Goal: Information Seeking & Learning: Understand process/instructions

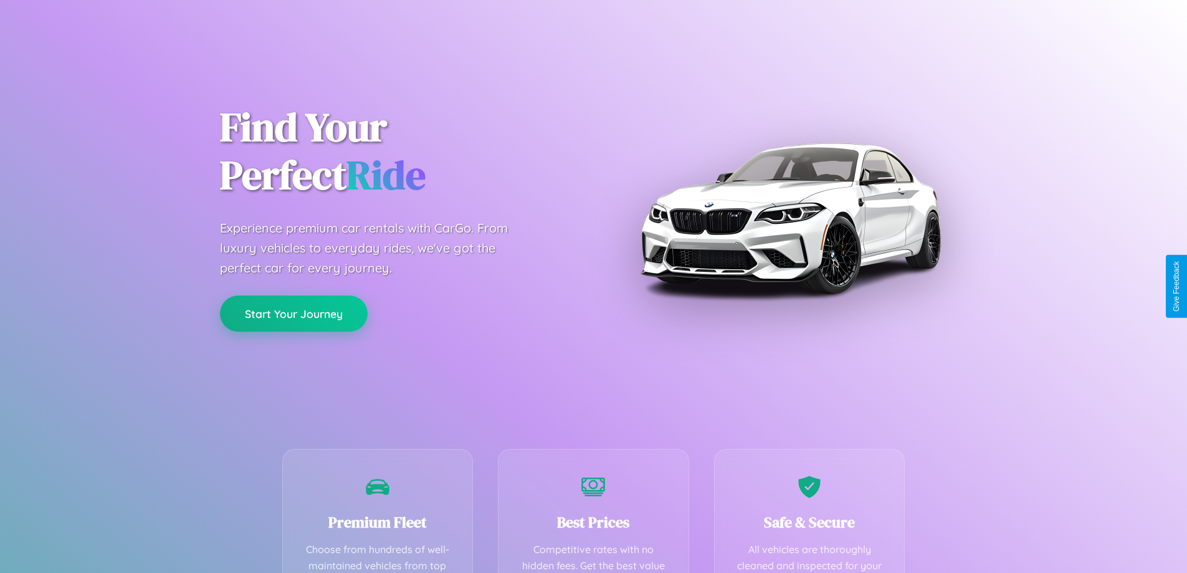
click at [293, 313] on button "Start Your Journey" at bounding box center [294, 313] width 148 height 36
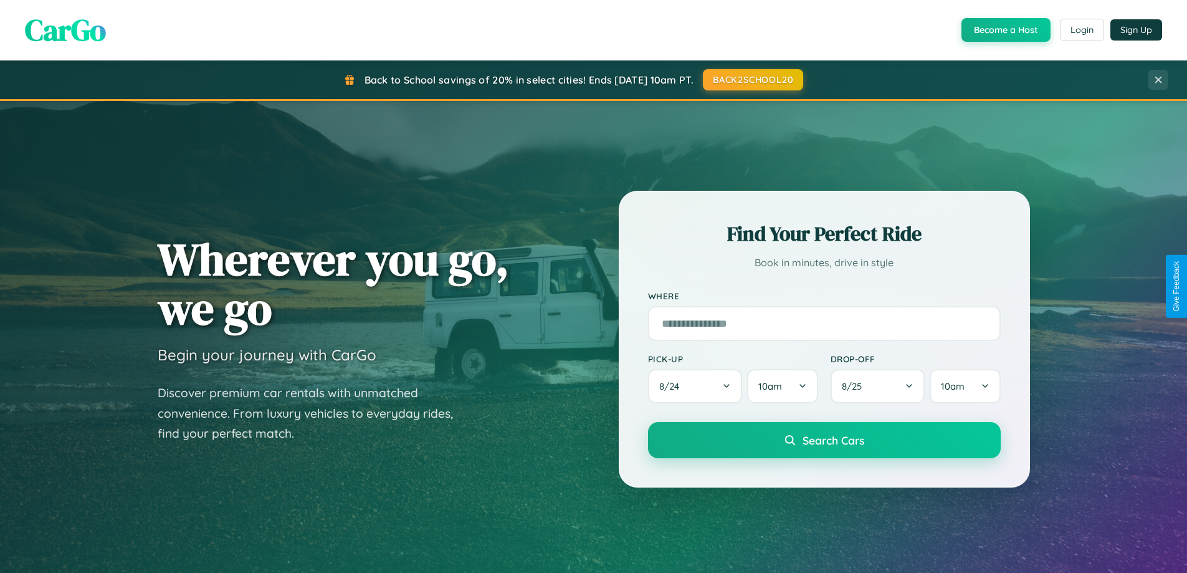
scroll to position [857, 0]
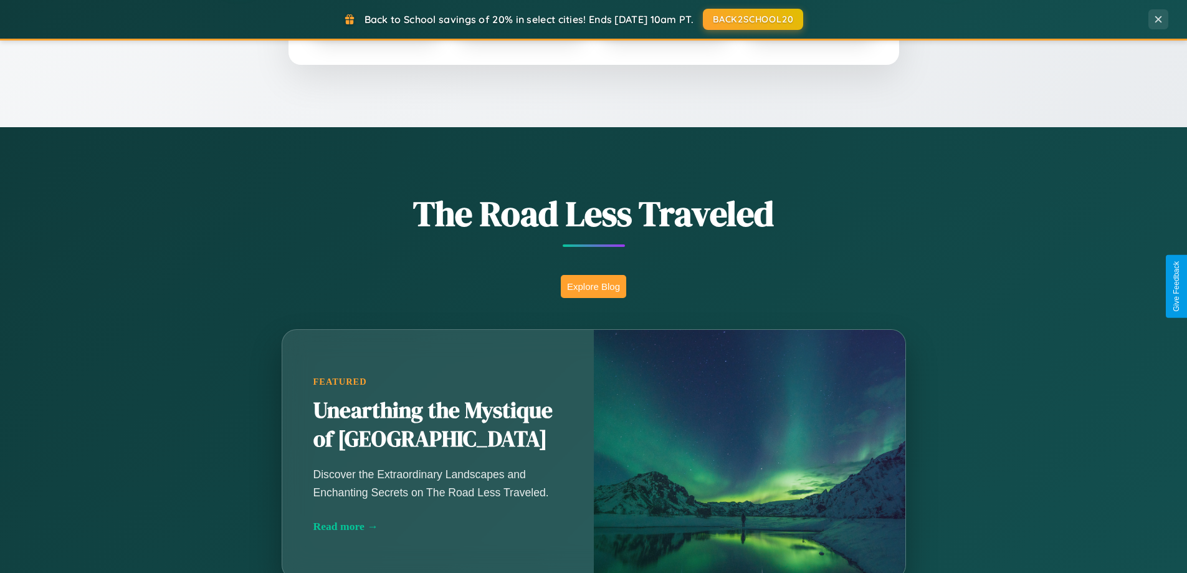
click at [593, 286] on button "Explore Blog" at bounding box center [593, 286] width 65 height 23
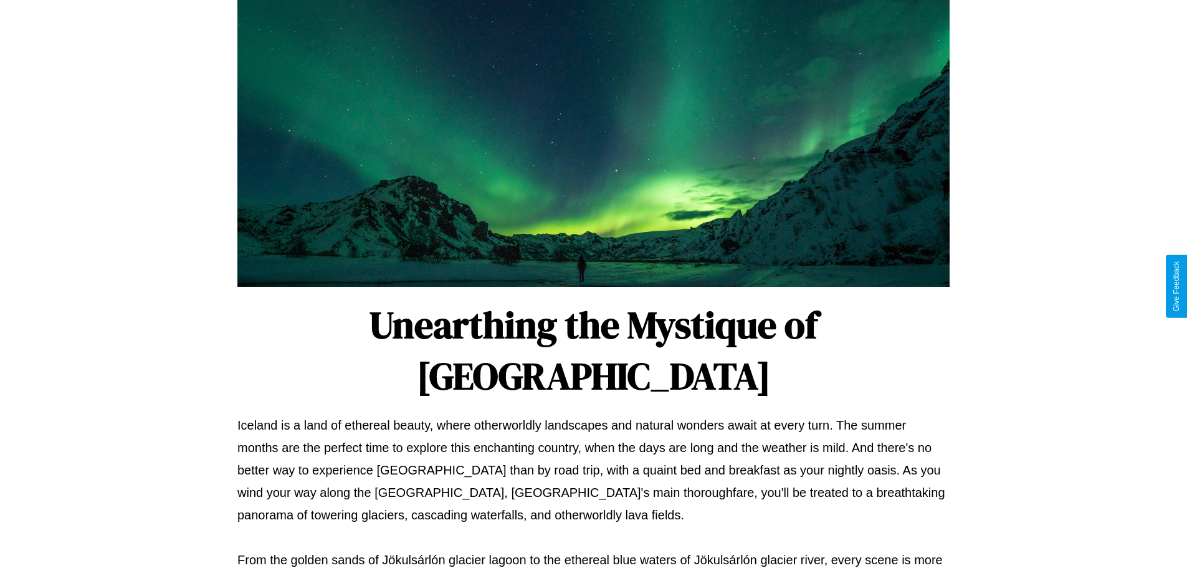
scroll to position [403, 0]
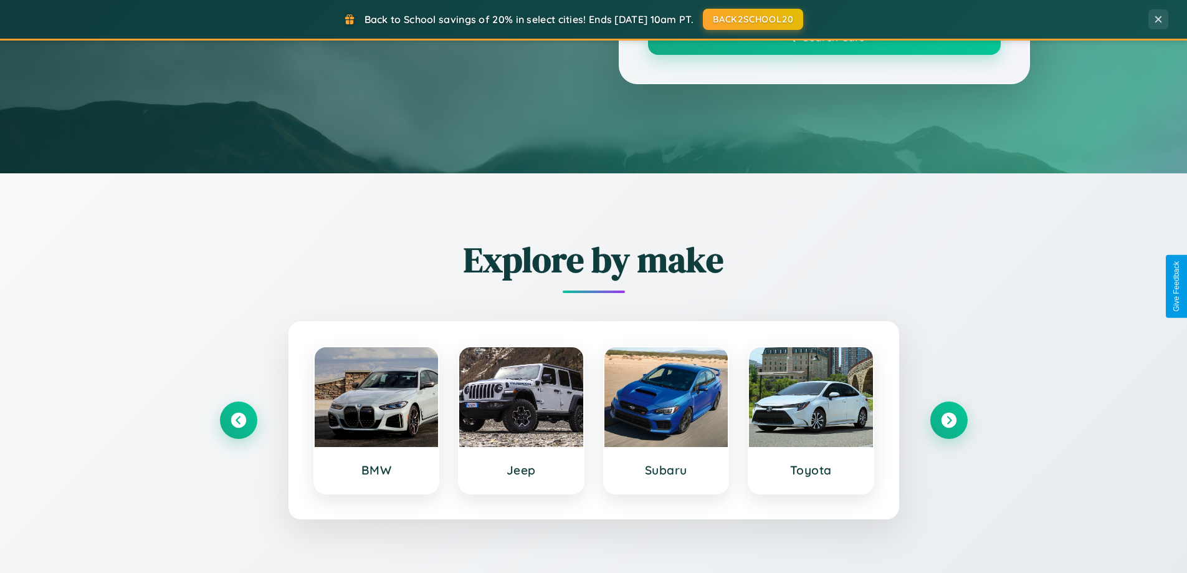
scroll to position [857, 0]
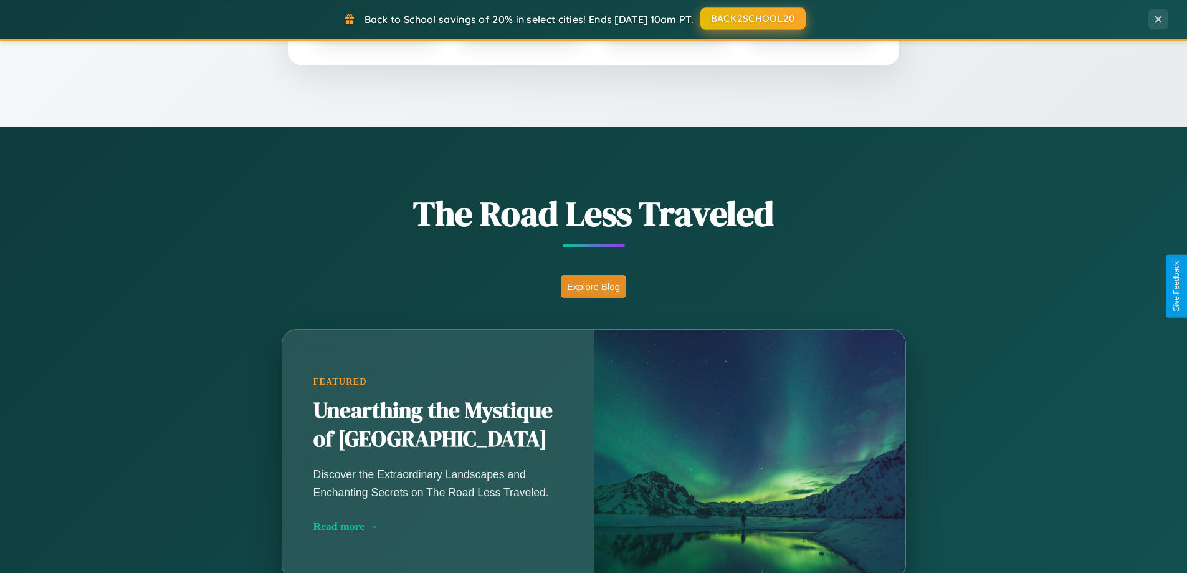
click at [752, 19] on button "BACK2SCHOOL20" at bounding box center [752, 18] width 105 height 22
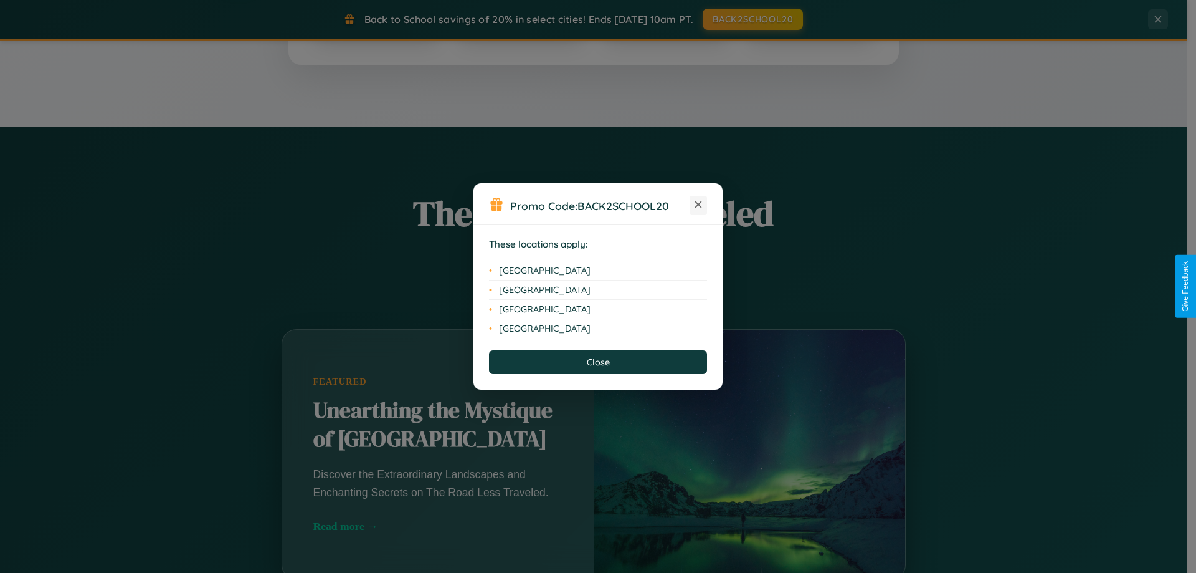
click at [699, 205] on icon at bounding box center [698, 204] width 7 height 7
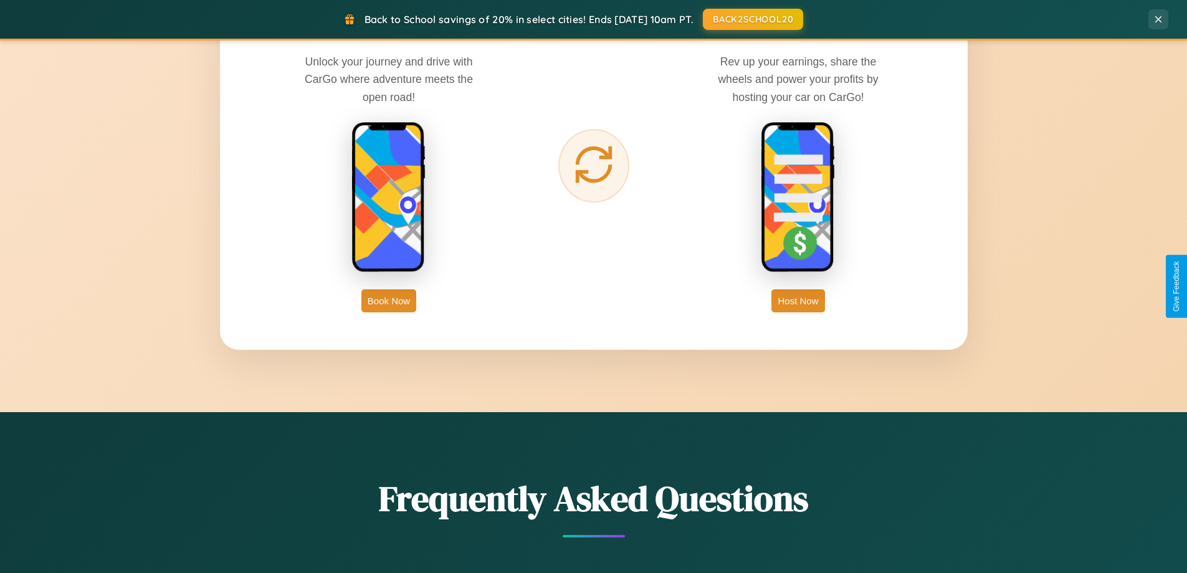
scroll to position [2398, 0]
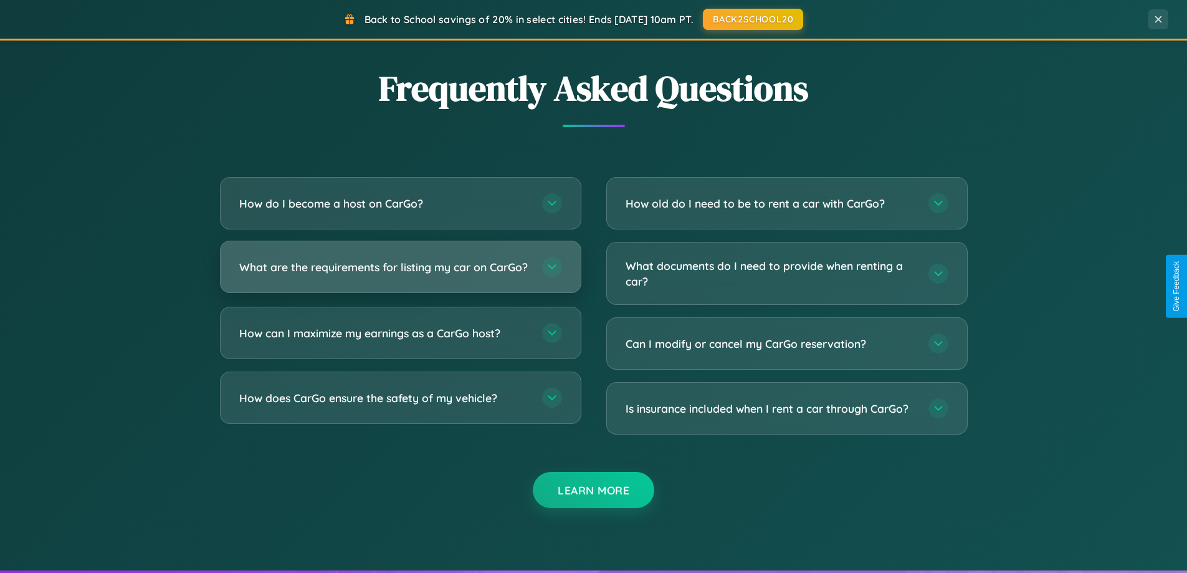
click at [400, 273] on h3 "What are the requirements for listing my car on CarGo?" at bounding box center [384, 267] width 290 height 16
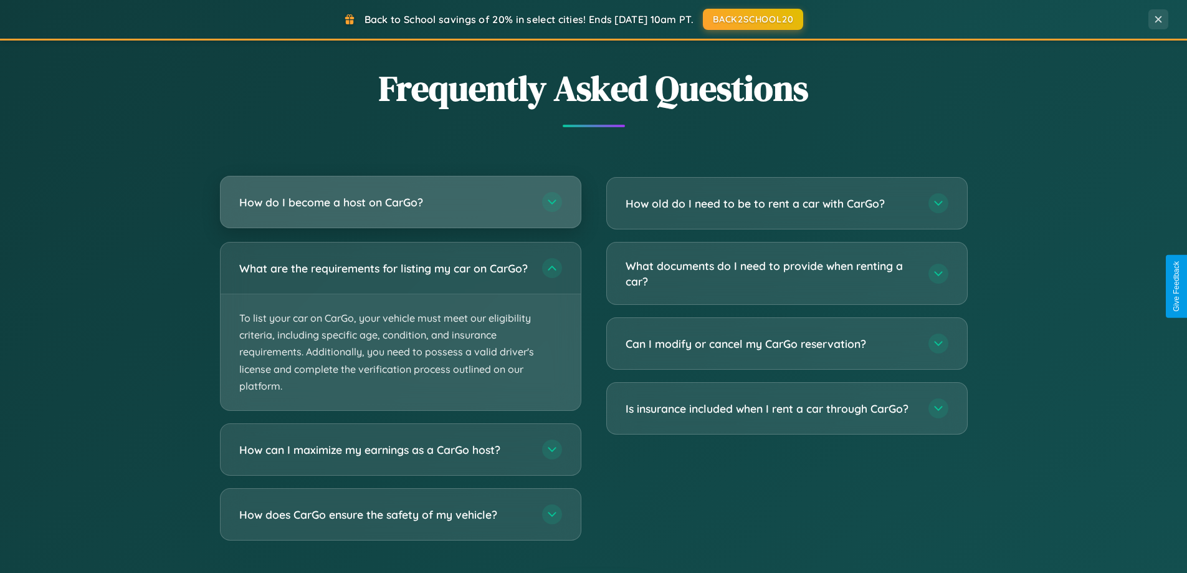
click at [400, 203] on h3 "How do I become a host on CarGo?" at bounding box center [384, 202] width 290 height 16
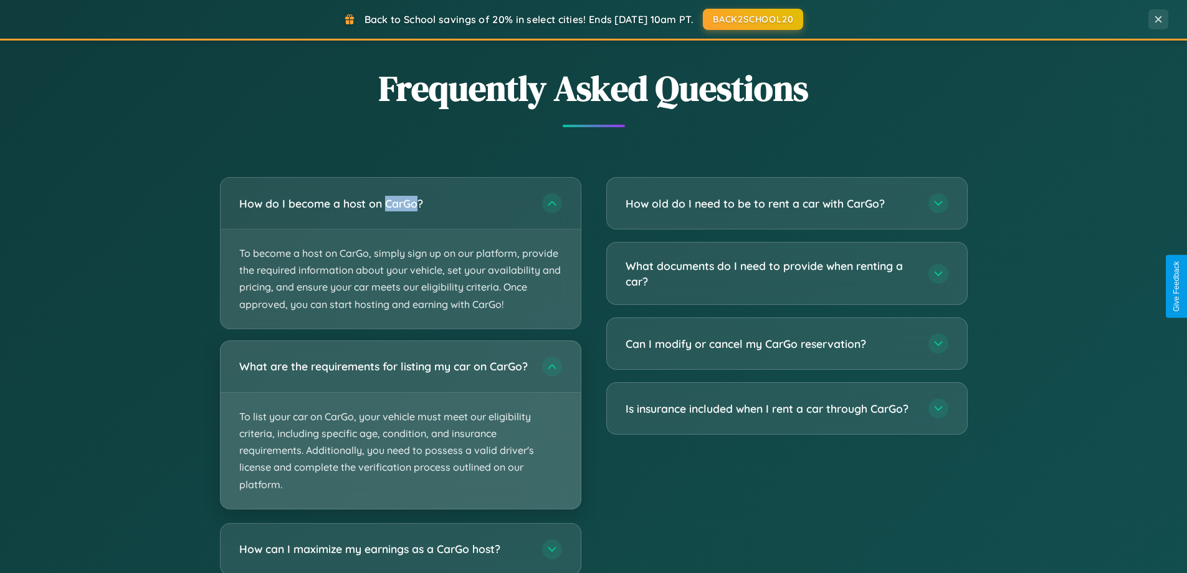
click at [400, 431] on p "To list your car on CarGo, your vehicle must meet our eligibility criteria, inc…" at bounding box center [401, 451] width 360 height 116
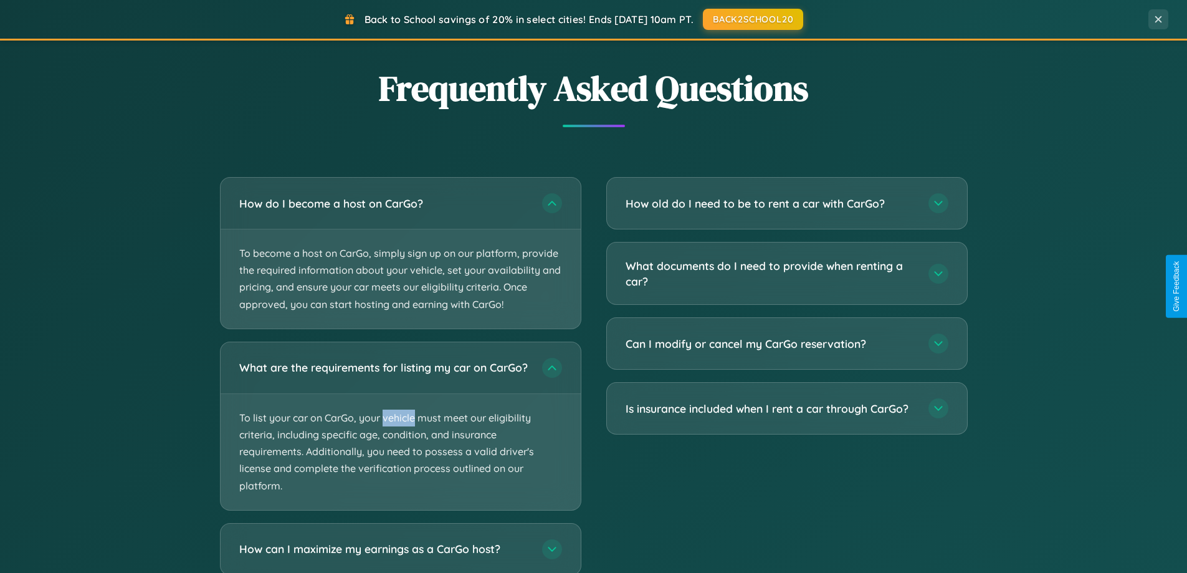
scroll to position [2476, 0]
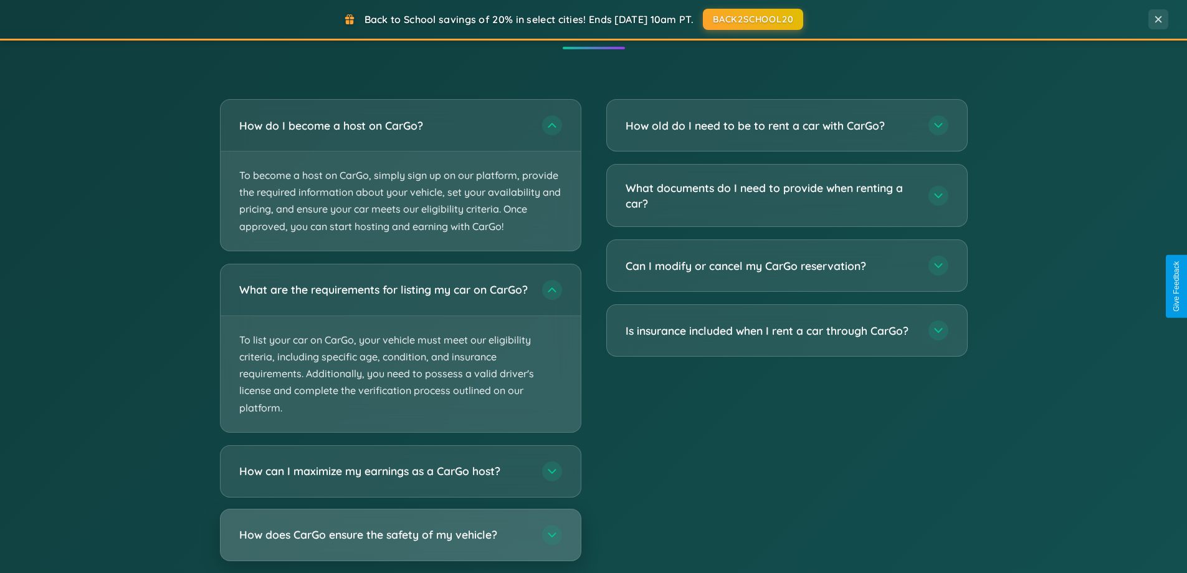
click at [400, 542] on h3 "How does CarGo ensure the safety of my vehicle?" at bounding box center [384, 535] width 290 height 16
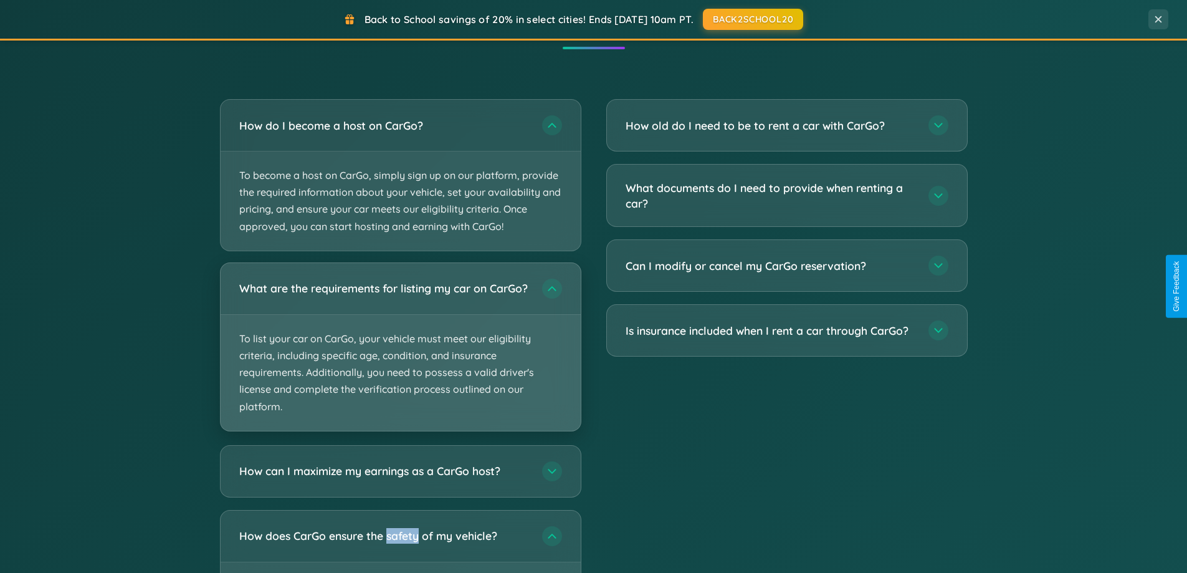
click at [400, 353] on p "To list your car on CarGo, your vehicle must meet our eligibility criteria, inc…" at bounding box center [401, 373] width 360 height 116
